Goal: Obtain resource: Download file/media

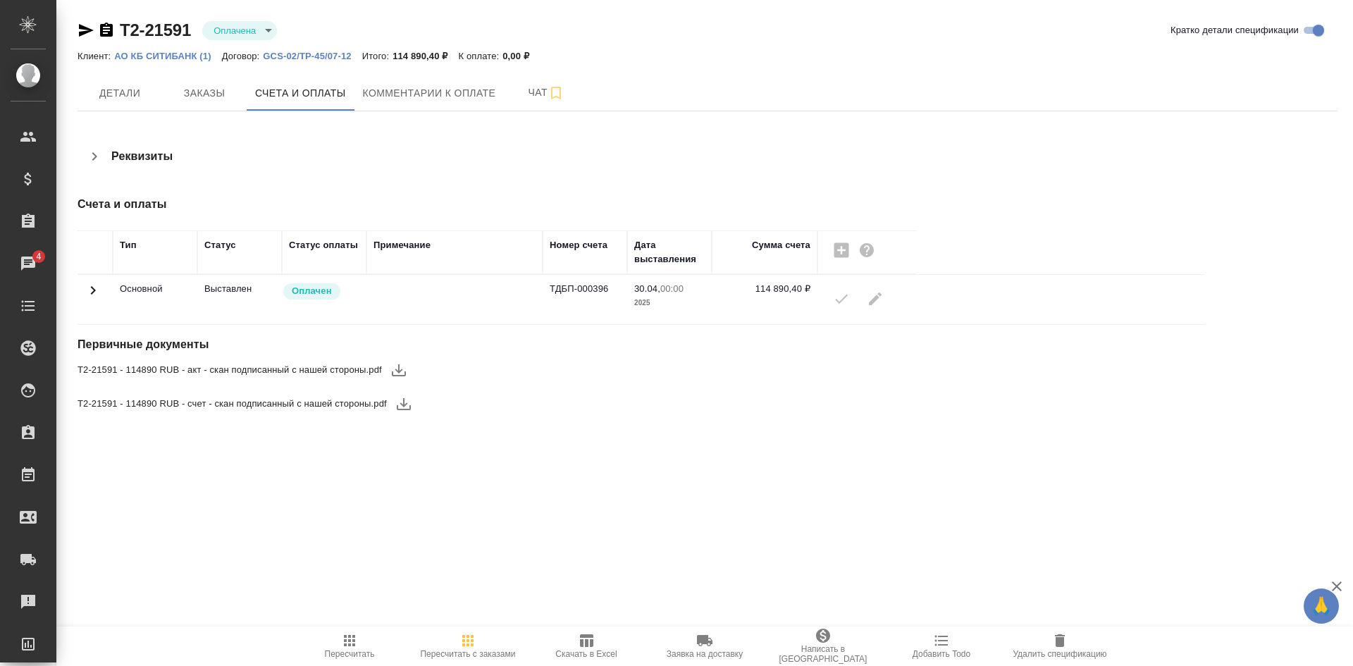
click at [144, 54] on p "АО КБ СИТИБАНК (1)" at bounding box center [167, 56] width 107 height 11
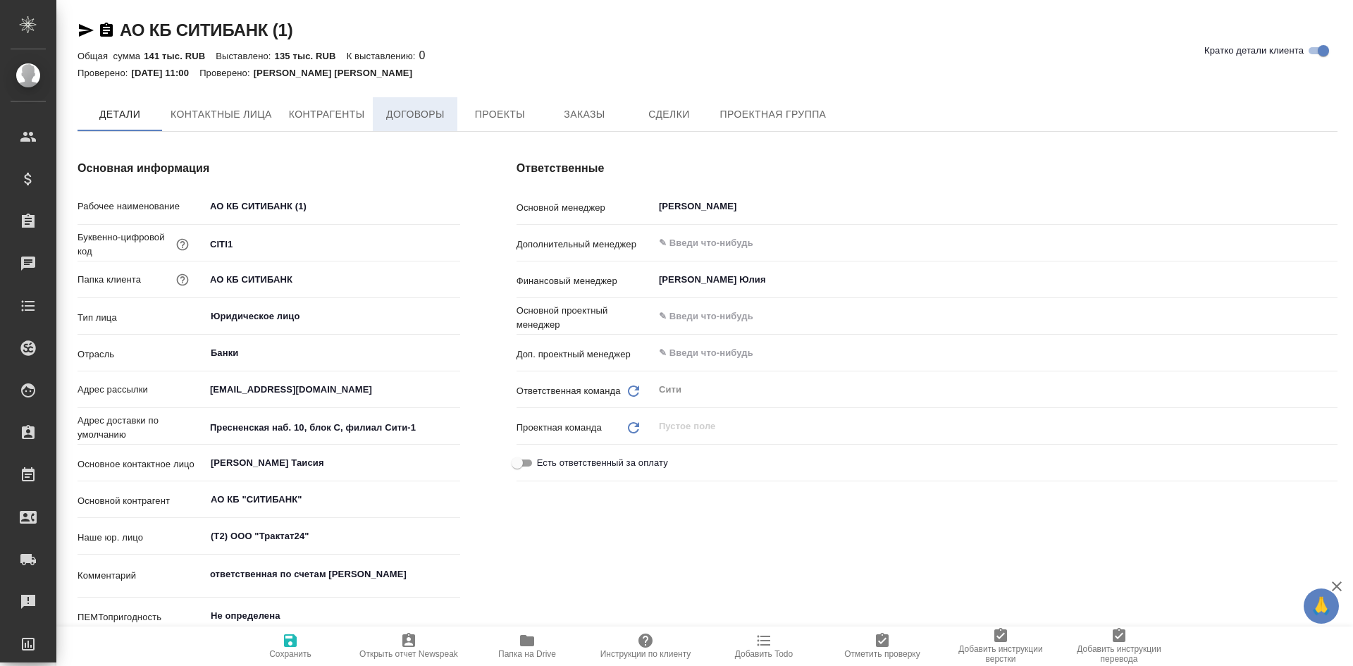
type textarea "x"
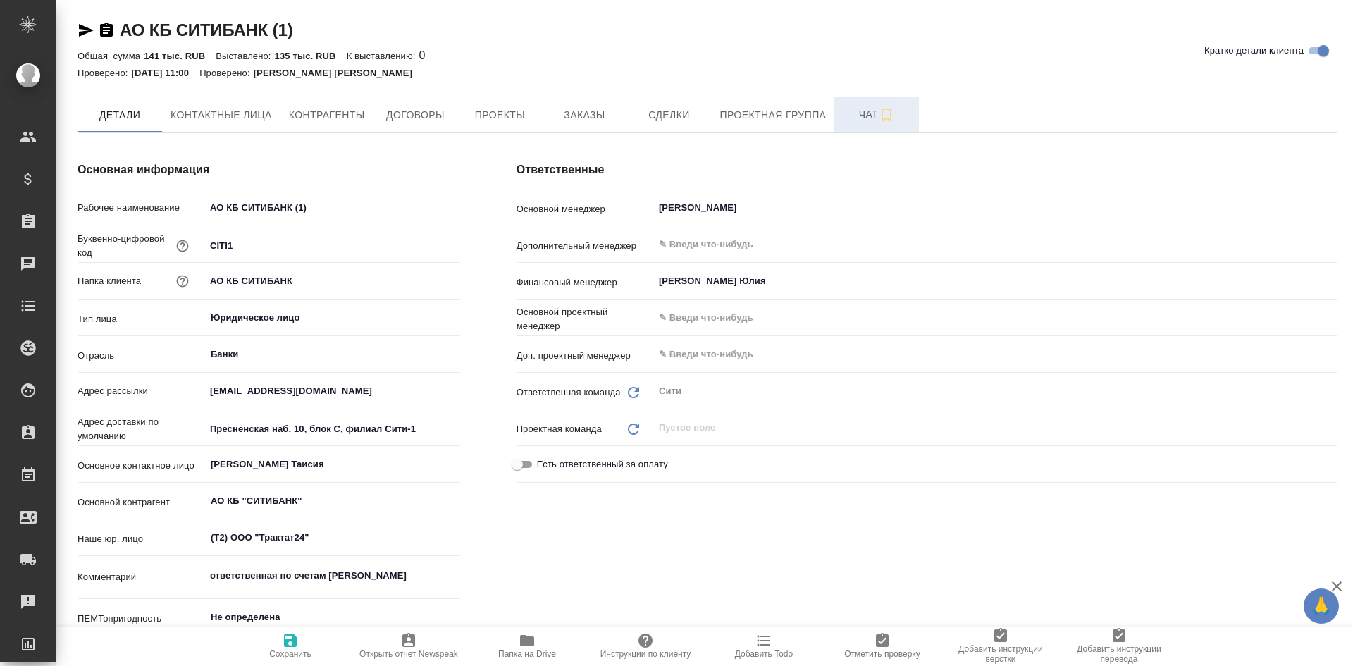
type textarea "x"
click at [582, 116] on span "Заказы" at bounding box center [584, 115] width 68 height 18
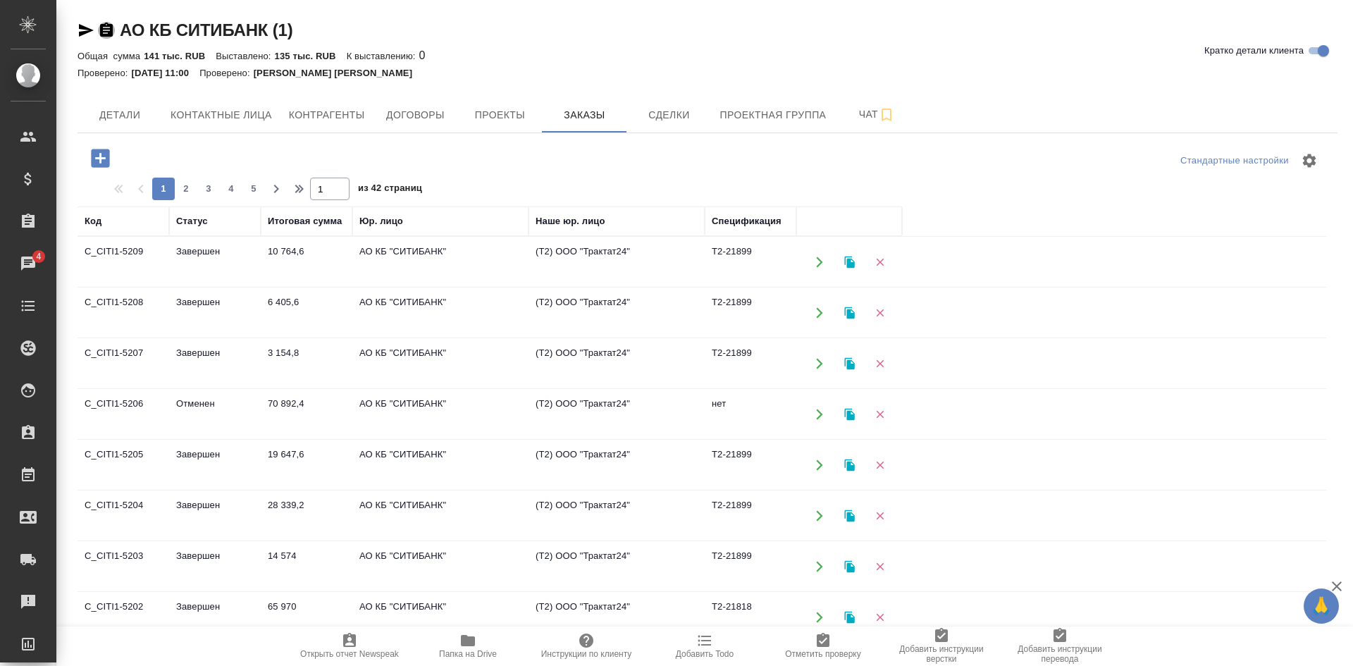
click at [99, 28] on icon "button" at bounding box center [106, 30] width 17 height 17
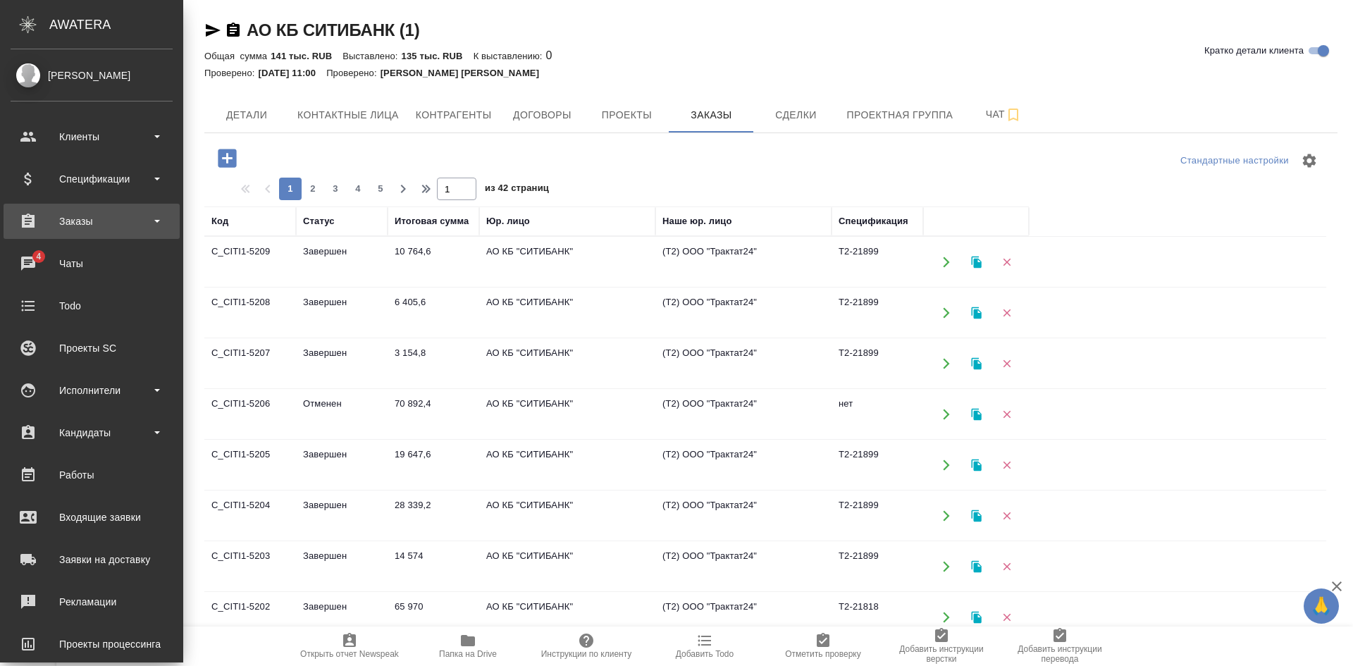
click at [116, 226] on div "Заказы" at bounding box center [92, 221] width 162 height 21
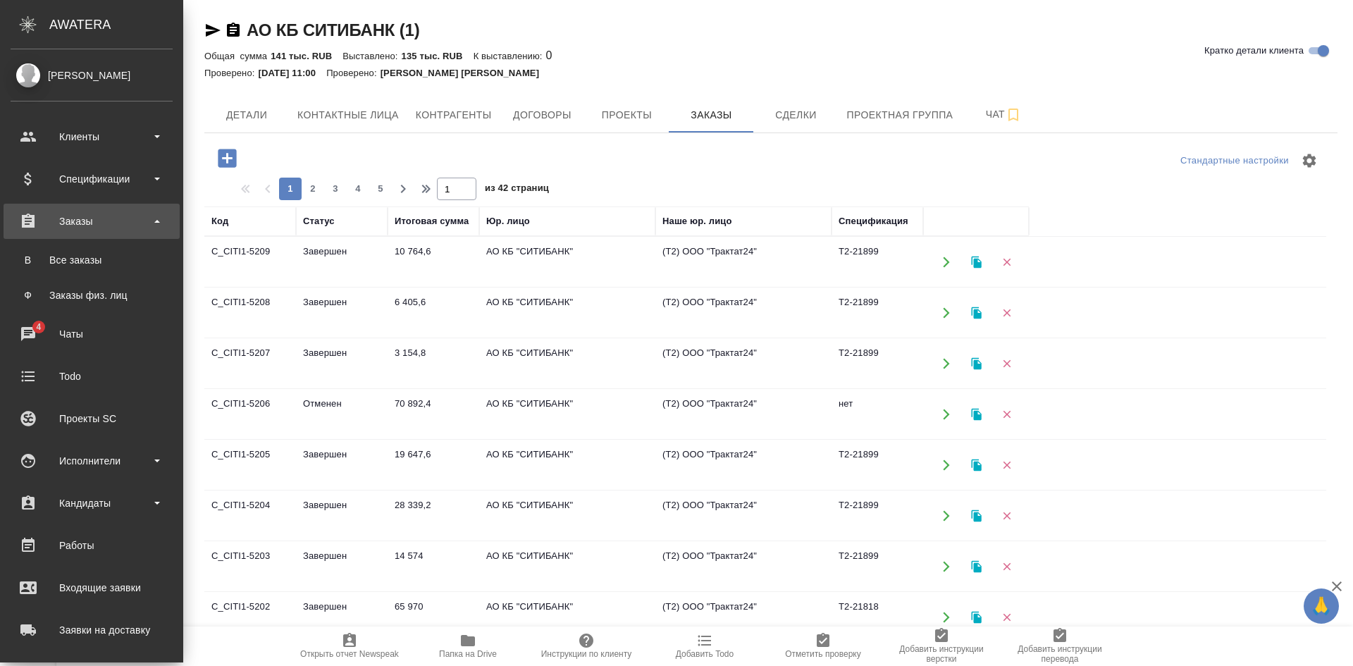
click at [116, 226] on div "Заказы" at bounding box center [92, 221] width 162 height 21
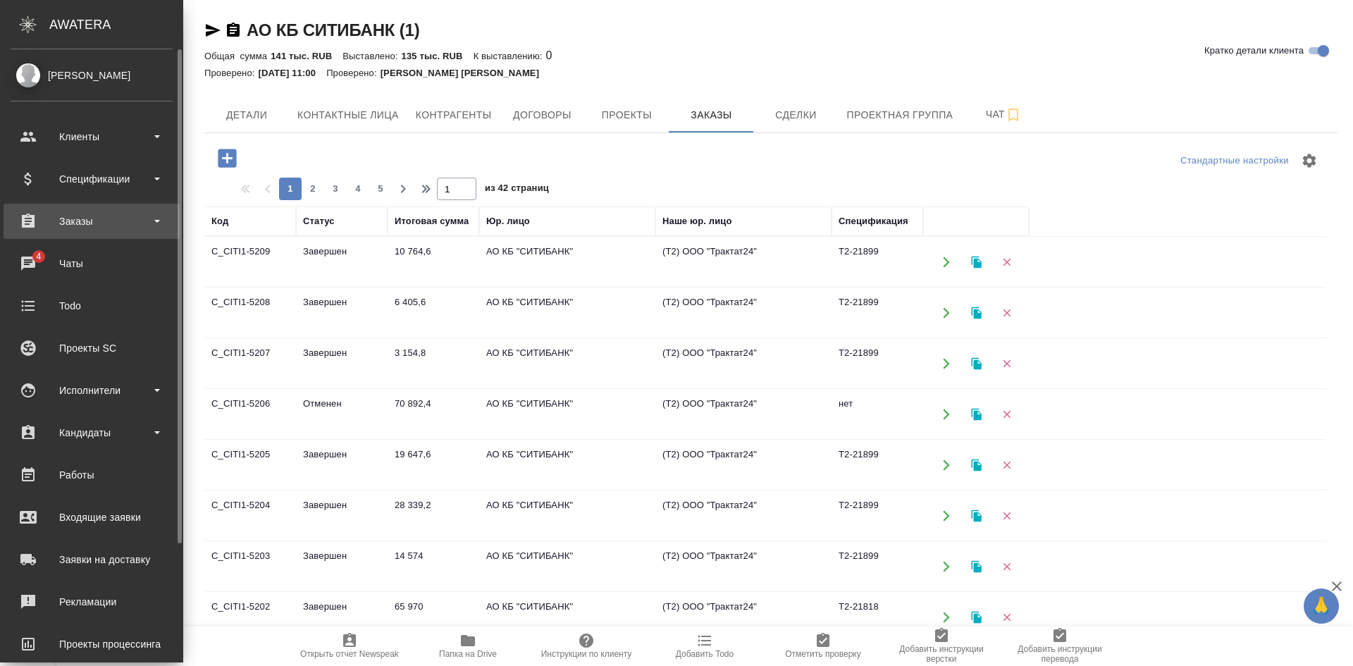
click at [113, 221] on div "Заказы" at bounding box center [92, 221] width 162 height 21
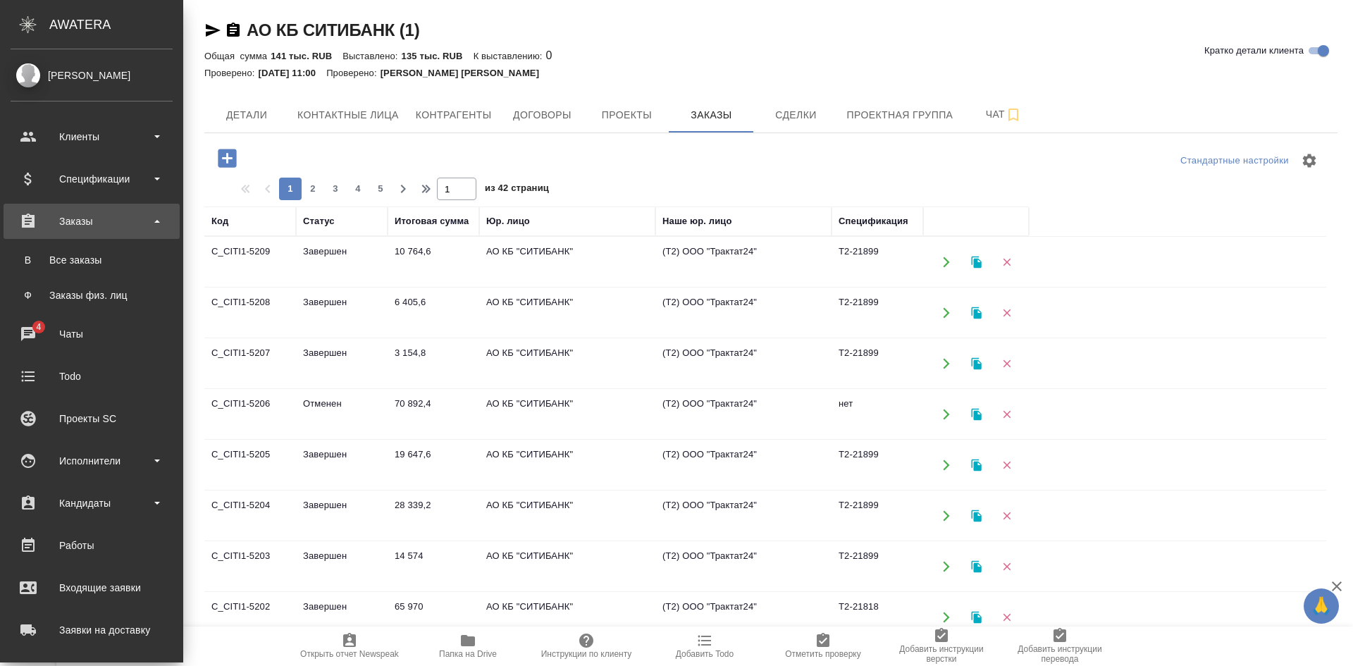
click at [104, 209] on div "Заказы" at bounding box center [92, 221] width 176 height 35
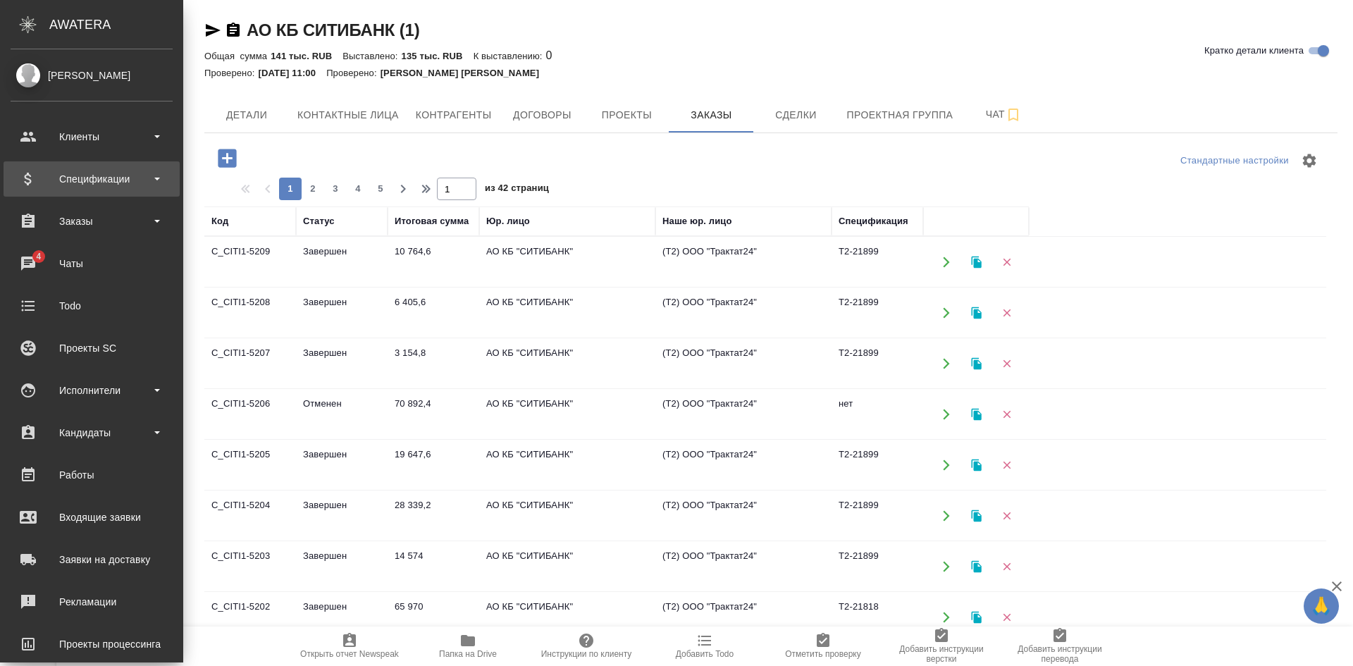
click at [116, 166] on div "Спецификации" at bounding box center [92, 178] width 176 height 35
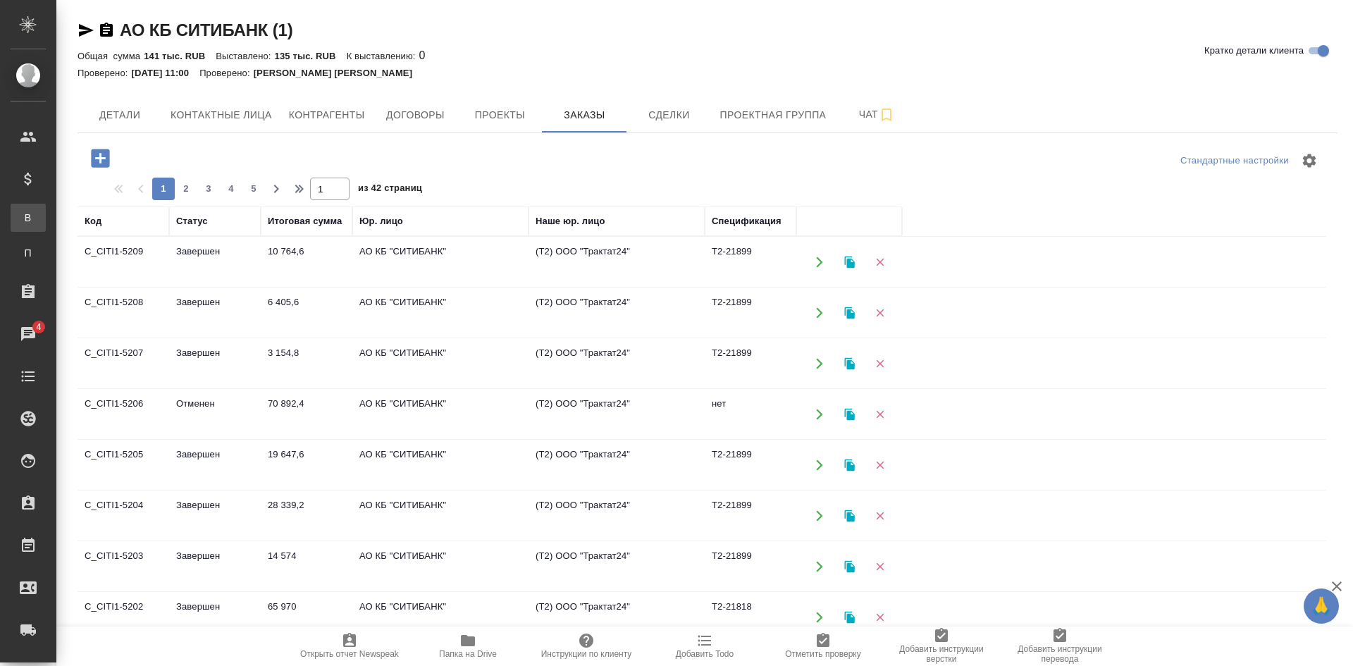
click at [21, 216] on div "Все спецификации" at bounding box center [10, 218] width 21 height 14
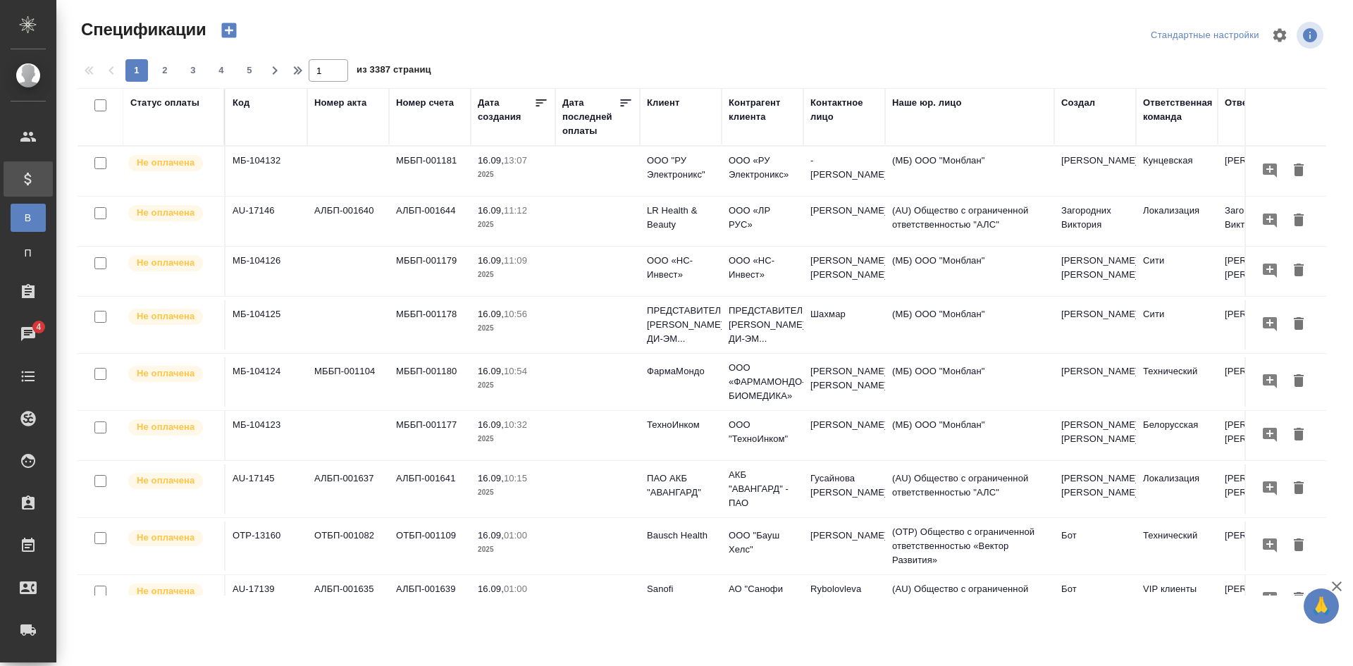
click at [684, 109] on div "Клиент" at bounding box center [681, 103] width 68 height 14
click at [680, 102] on div "Клиент" at bounding box center [681, 103] width 68 height 14
click at [665, 101] on div "Клиент" at bounding box center [663, 103] width 32 height 14
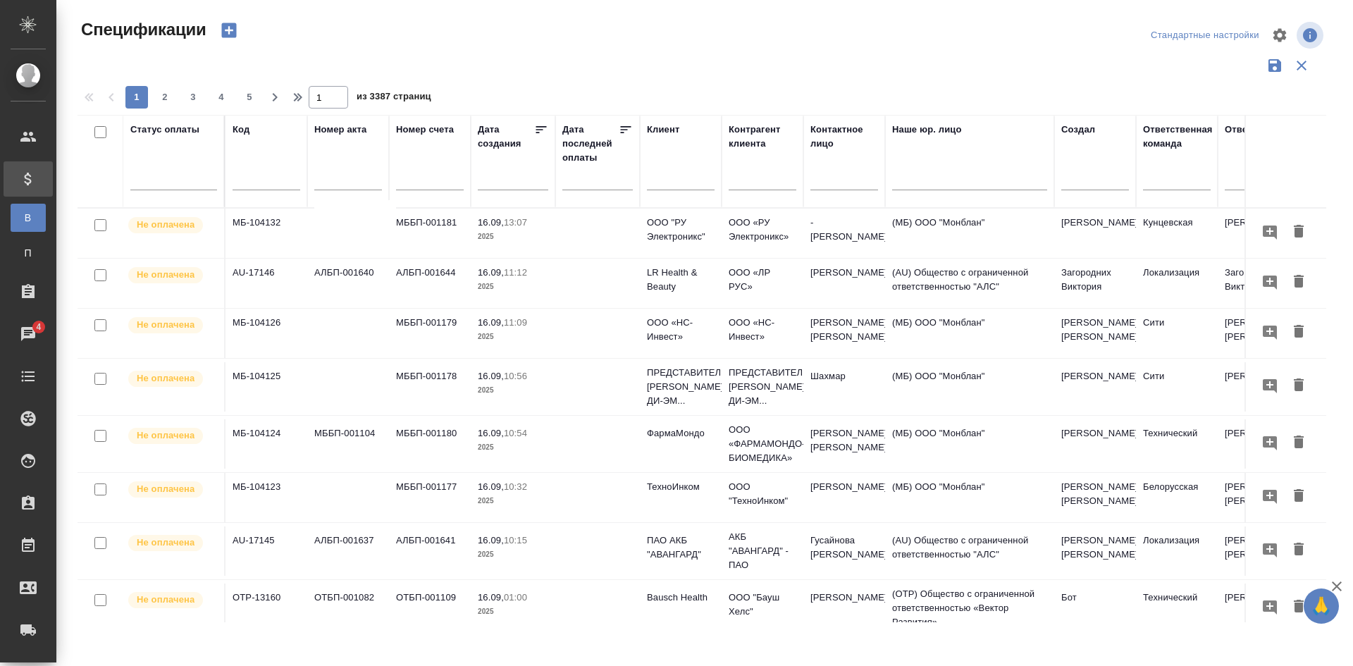
click at [677, 177] on input "text" at bounding box center [681, 181] width 68 height 18
paste input "АО КБ СИТИБАНК (1)"
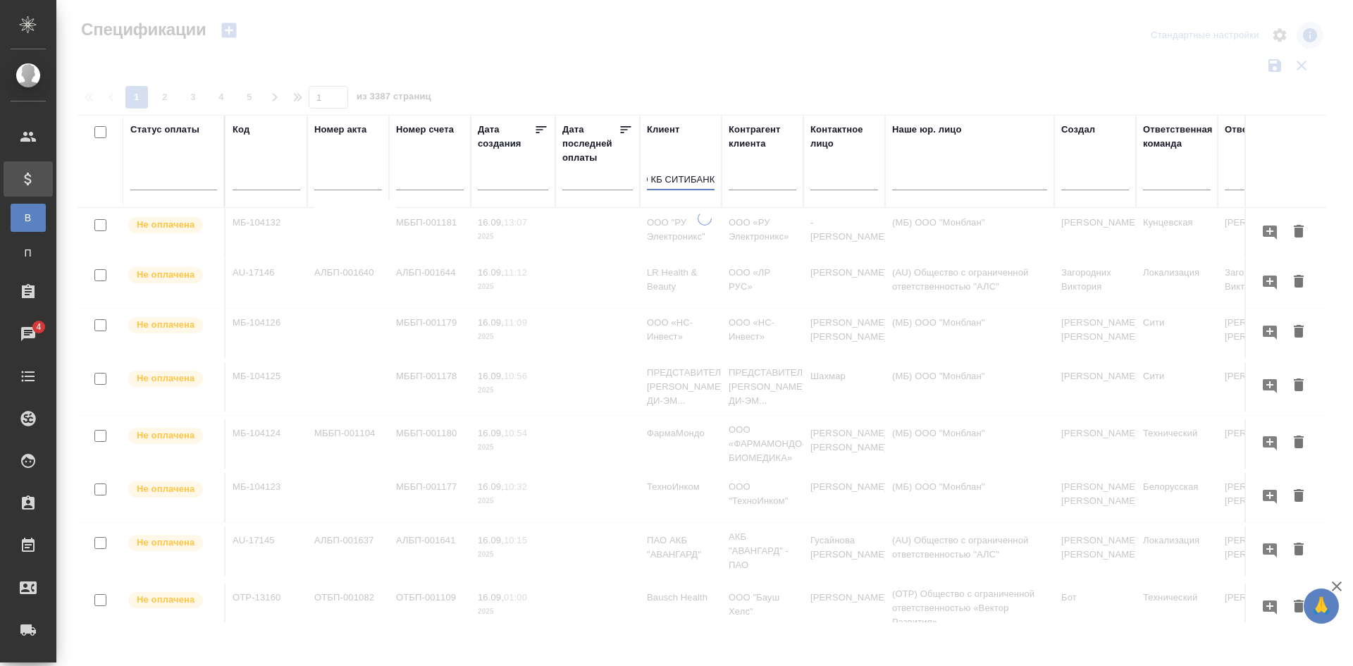
scroll to position [0, 12]
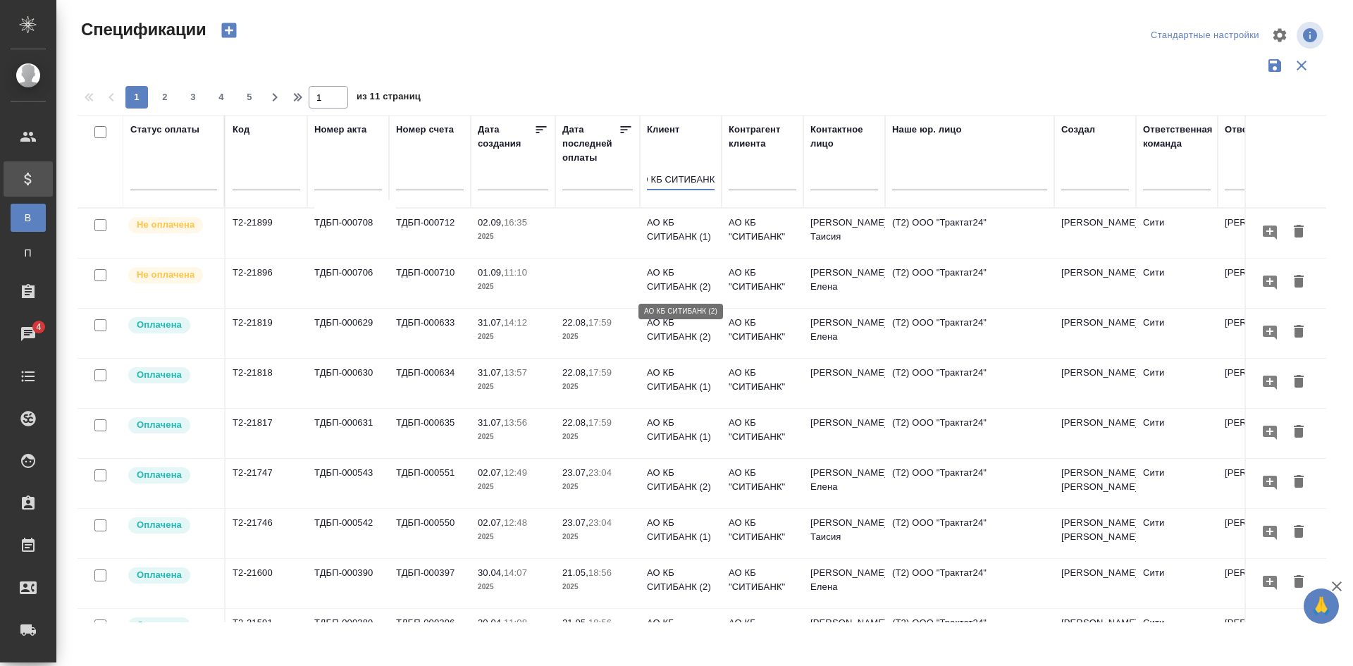
type input "АО КБ СИТИБАНК"
click at [690, 287] on p "АО КБ СИТИБАНК (2)" at bounding box center [681, 280] width 68 height 28
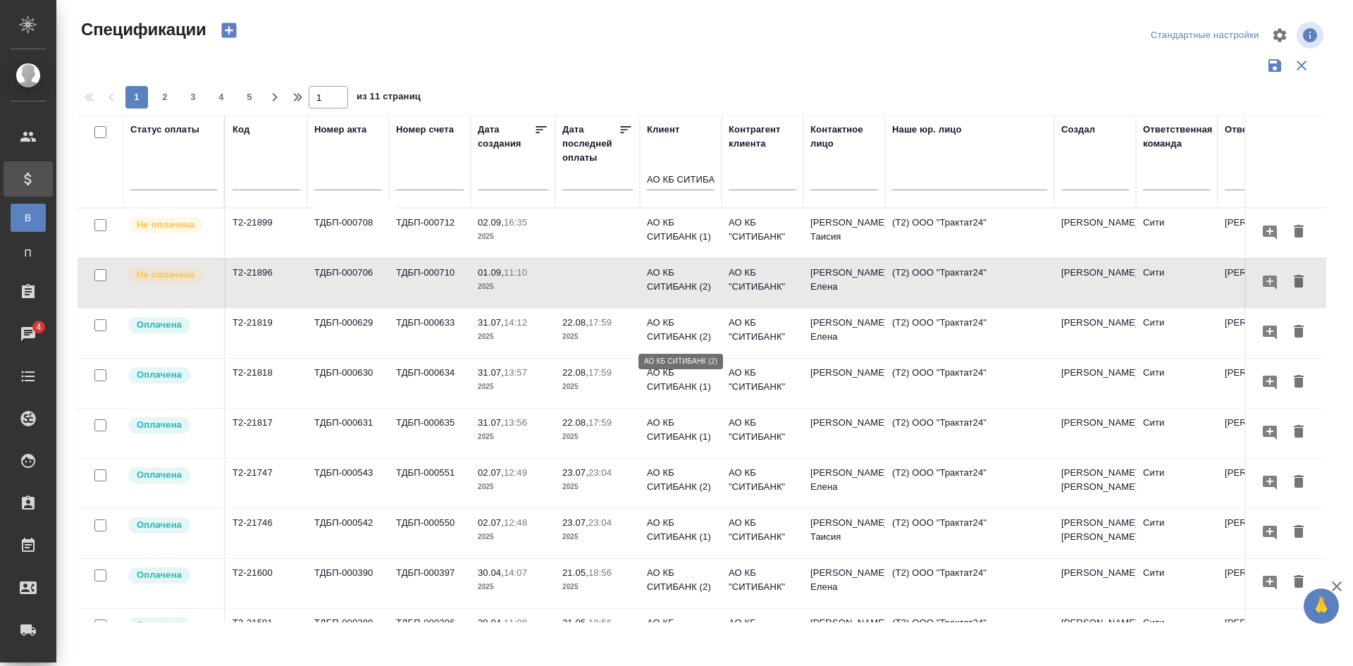
click at [685, 332] on p "АО КБ СИТИБАНК (2)" at bounding box center [681, 330] width 68 height 28
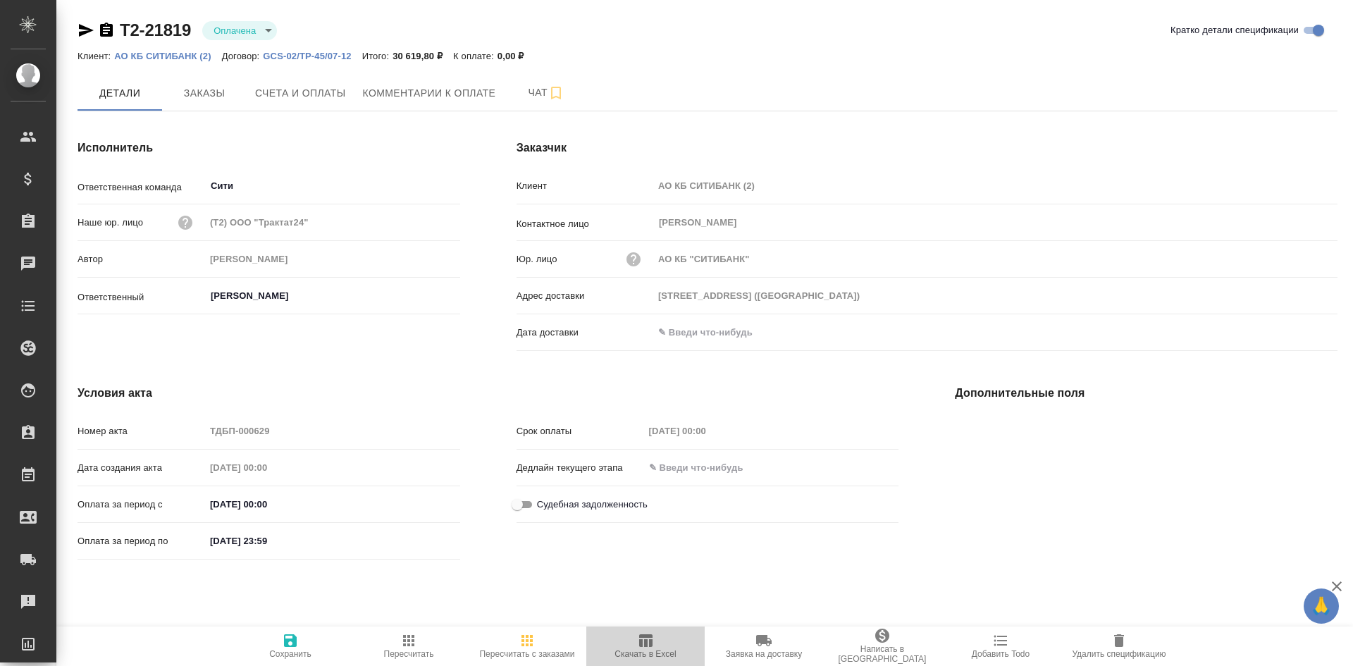
click at [639, 653] on span "Скачать в Excel" at bounding box center [645, 654] width 61 height 10
